Goal: Book appointment/travel/reservation

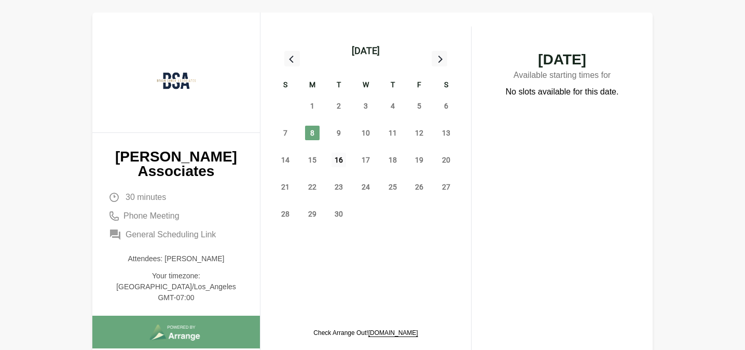
click at [343, 162] on span "16" at bounding box center [339, 160] width 15 height 15
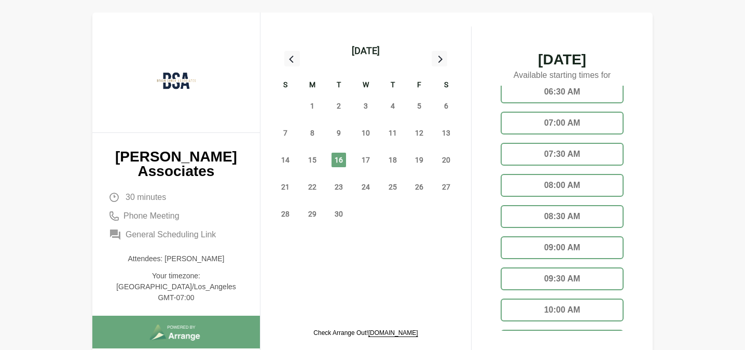
scroll to position [17, 0]
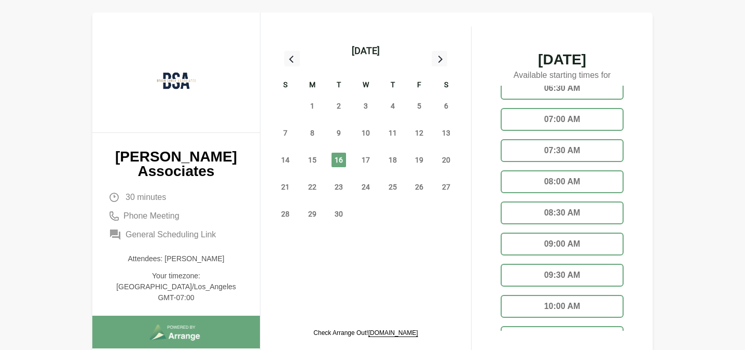
click at [566, 208] on div "08:30 AM" at bounding box center [562, 212] width 123 height 23
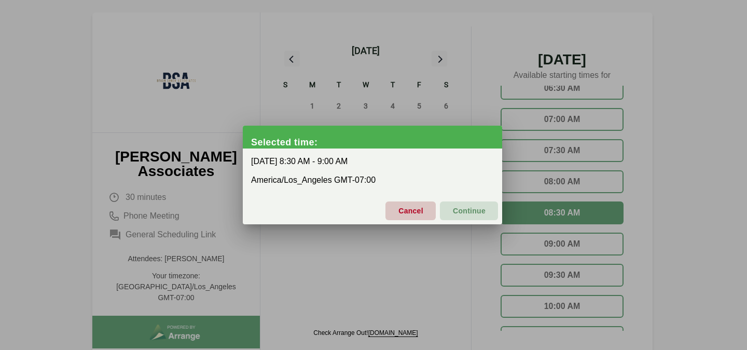
click at [423, 214] on button "Cancel" at bounding box center [410, 210] width 50 height 19
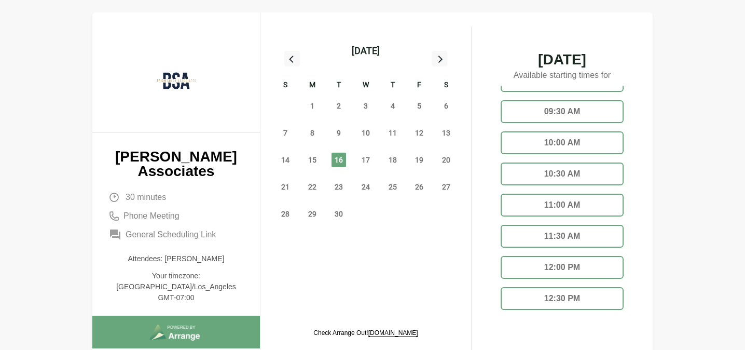
scroll to position [0, 0]
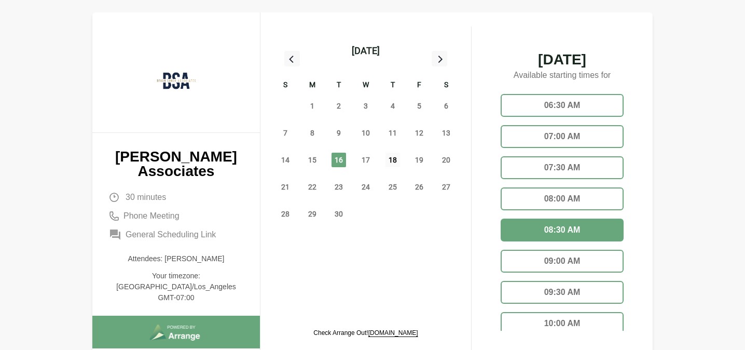
click at [393, 155] on span "18" at bounding box center [392, 160] width 15 height 15
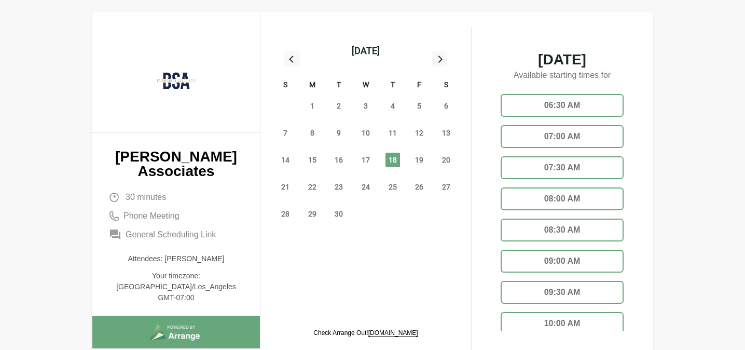
click at [520, 204] on div "08:00 AM" at bounding box center [562, 198] width 123 height 23
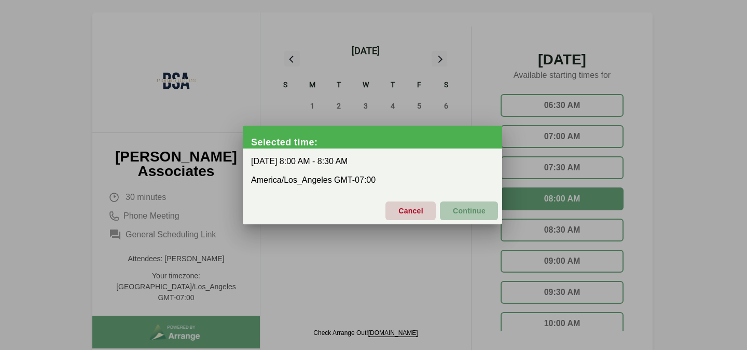
click at [462, 212] on span "Continue" at bounding box center [468, 211] width 33 height 22
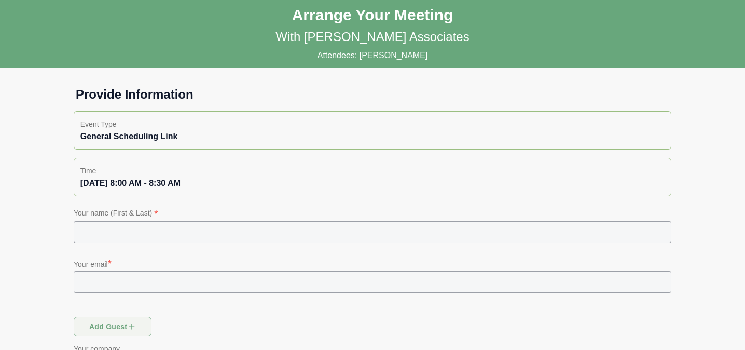
click at [346, 237] on input "text" at bounding box center [373, 232] width 598 height 22
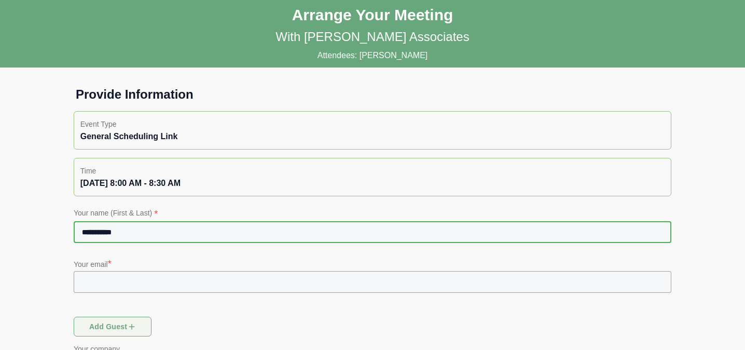
type input "**********"
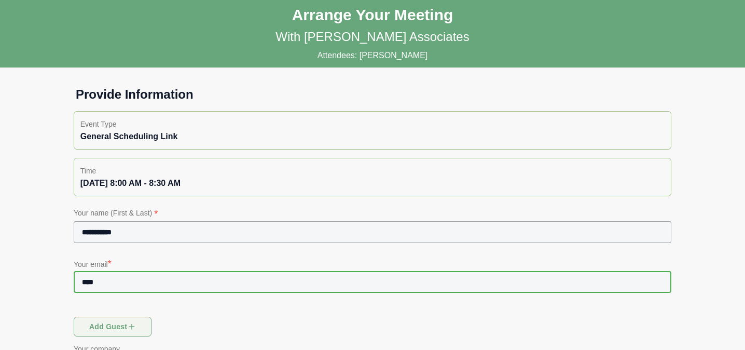
type input "**********"
click at [121, 333] on span "Add guest" at bounding box center [113, 326] width 48 height 20
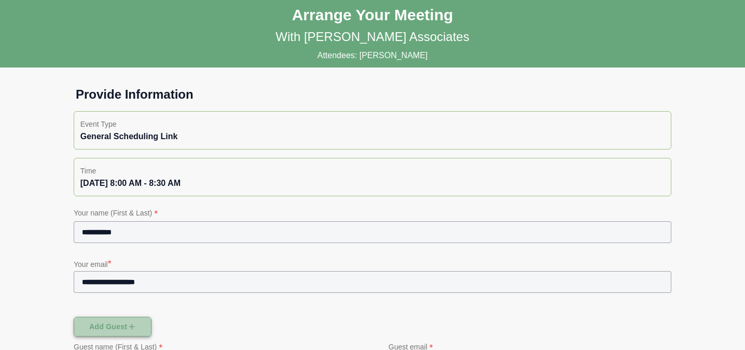
click at [121, 333] on span "Add guest" at bounding box center [113, 326] width 48 height 20
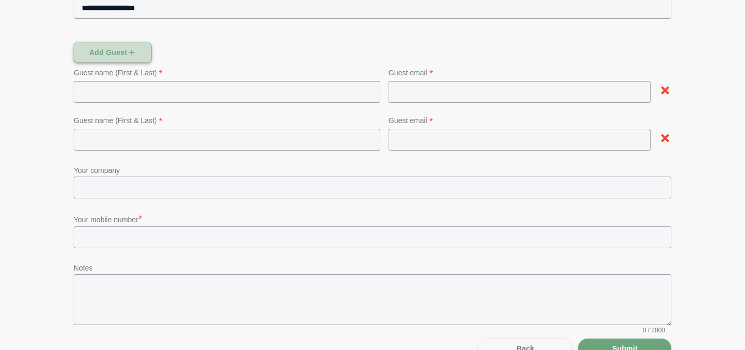
click at [129, 51] on icon "button" at bounding box center [131, 52] width 9 height 9
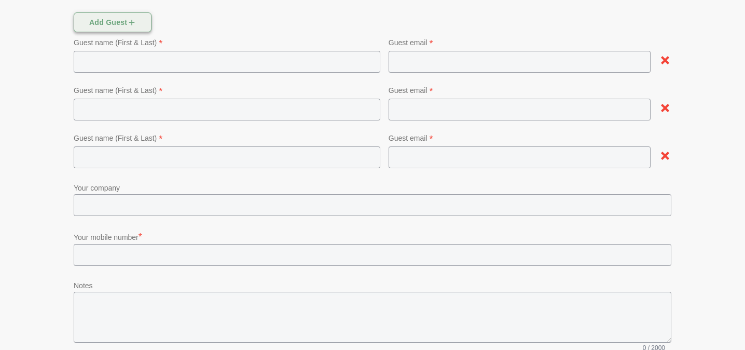
scroll to position [342, 0]
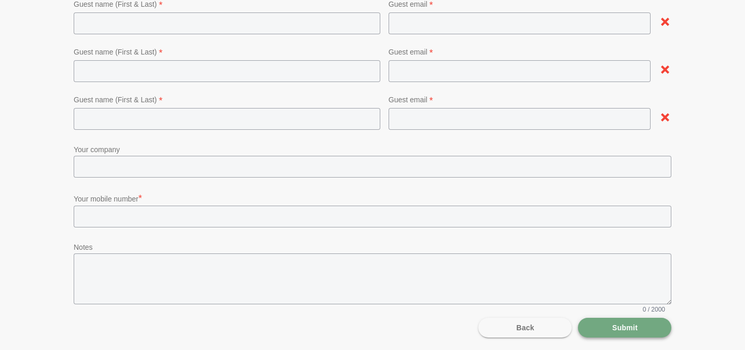
click at [620, 328] on span "Submit" at bounding box center [625, 328] width 26 height 20
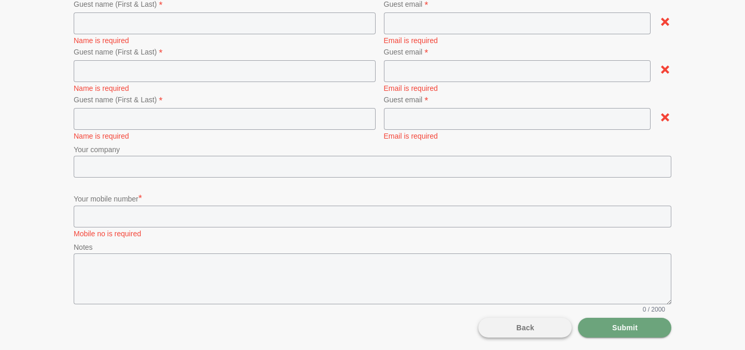
click at [554, 328] on button "Back" at bounding box center [524, 328] width 93 height 20
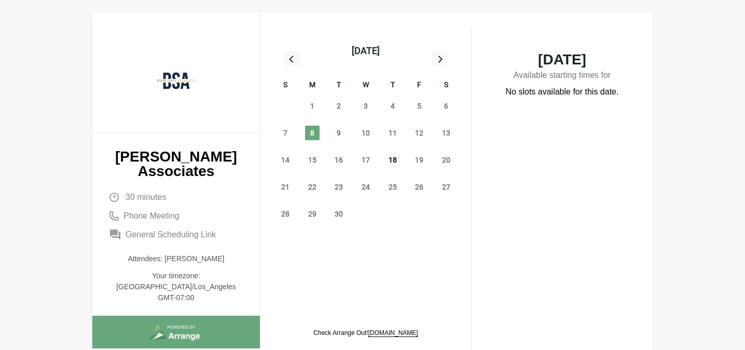
click at [392, 158] on span "18" at bounding box center [392, 160] width 15 height 15
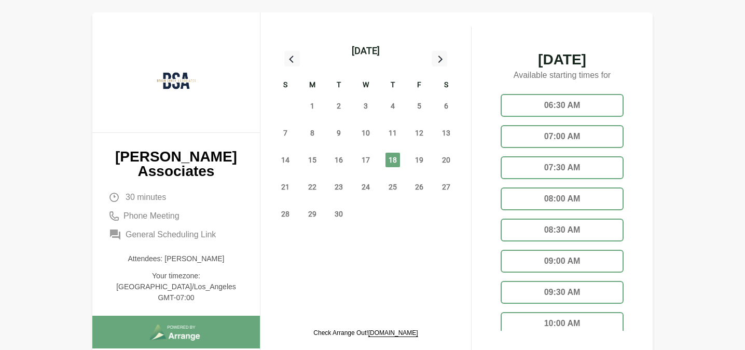
click at [558, 227] on div "08:30 AM" at bounding box center [562, 229] width 123 height 23
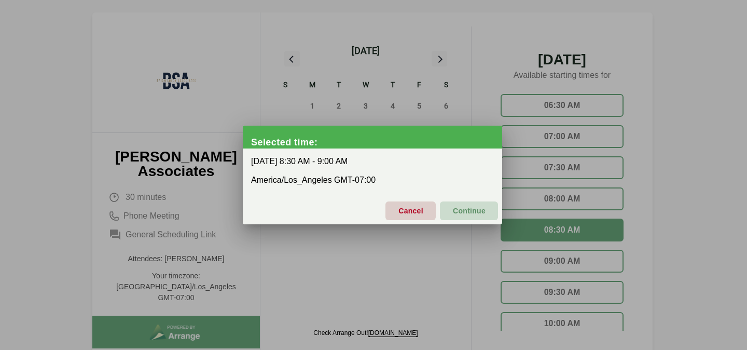
click at [492, 211] on button "Continue" at bounding box center [469, 210] width 58 height 19
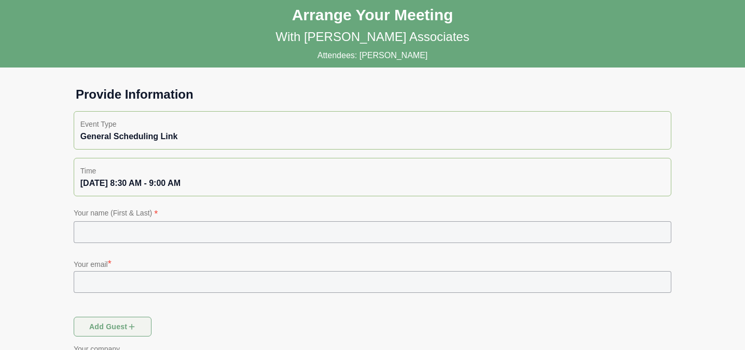
click at [357, 220] on p "Your name (First & Last) *" at bounding box center [373, 213] width 598 height 15
click at [337, 229] on input "text" at bounding box center [373, 232] width 598 height 22
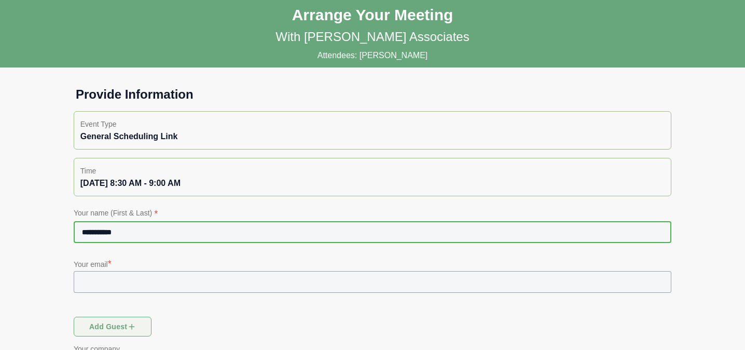
type input "**********"
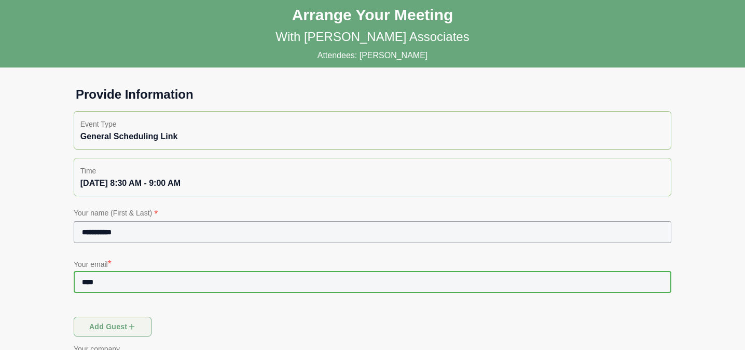
type input "**********"
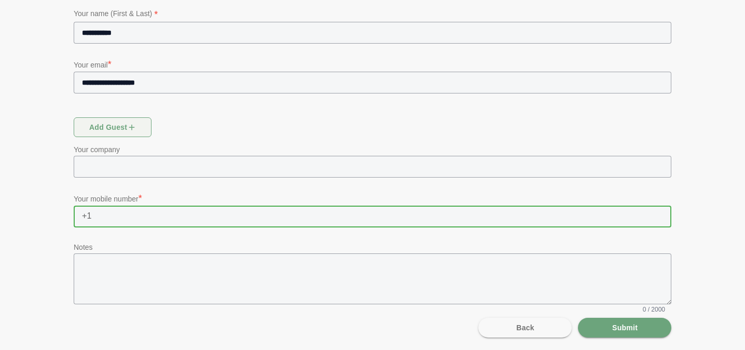
click at [301, 216] on input "text" at bounding box center [382, 216] width 580 height 22
type input "**********"
click at [627, 328] on span "Submit" at bounding box center [625, 328] width 26 height 20
